Goal: Browse casually

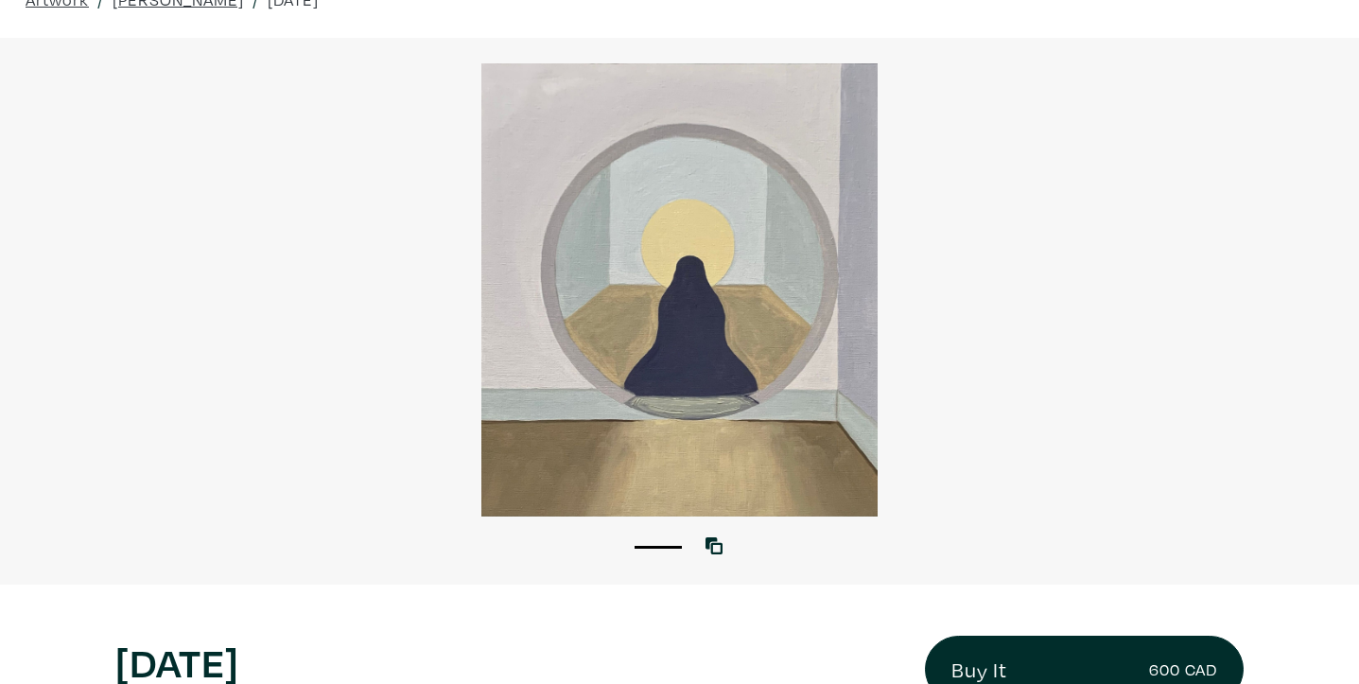
scroll to position [99, 0]
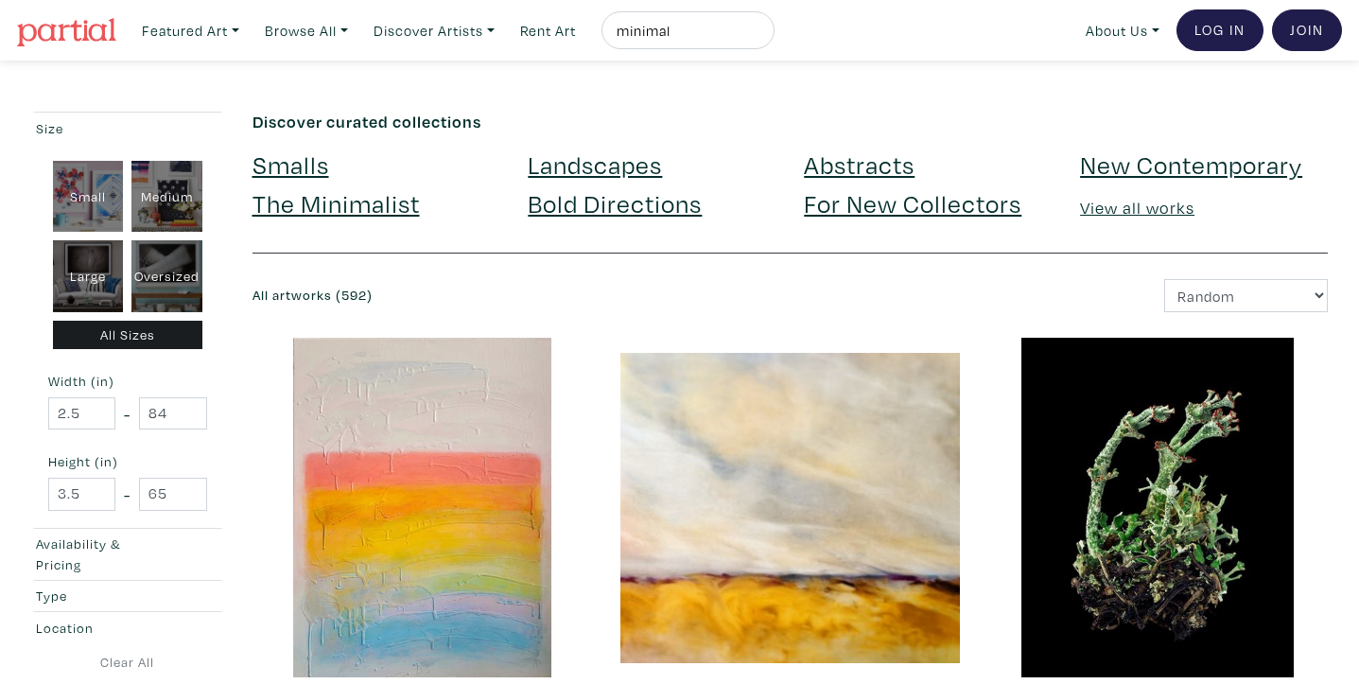
click at [54, 31] on img at bounding box center [66, 32] width 99 height 28
